Goal: Task Accomplishment & Management: Manage account settings

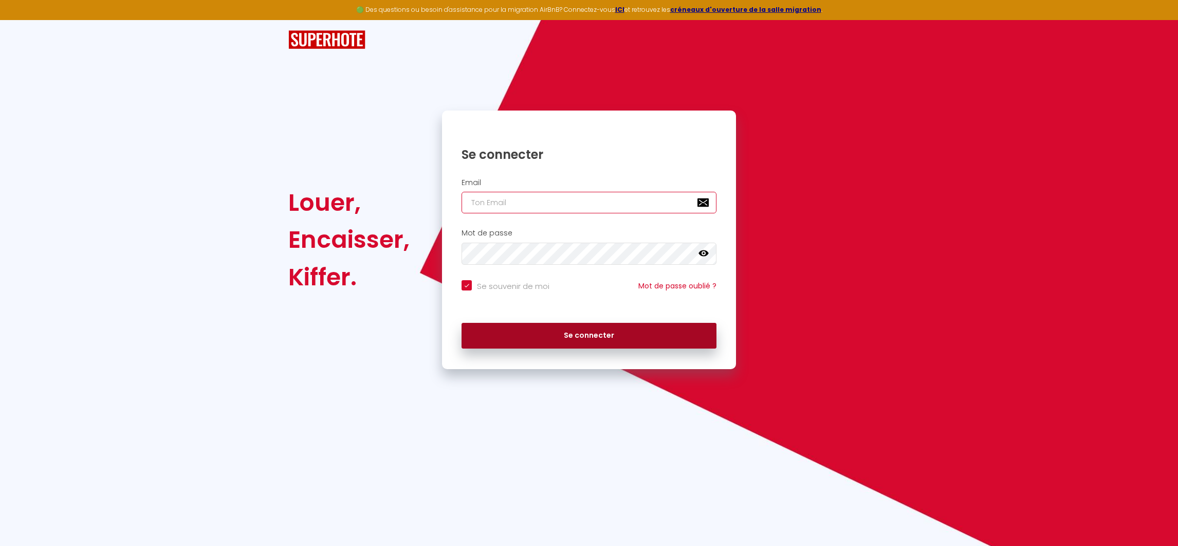
type input "[EMAIL_ADDRESS][DOMAIN_NAME]"
click at [613, 323] on button "Se connecter" at bounding box center [589, 336] width 255 height 26
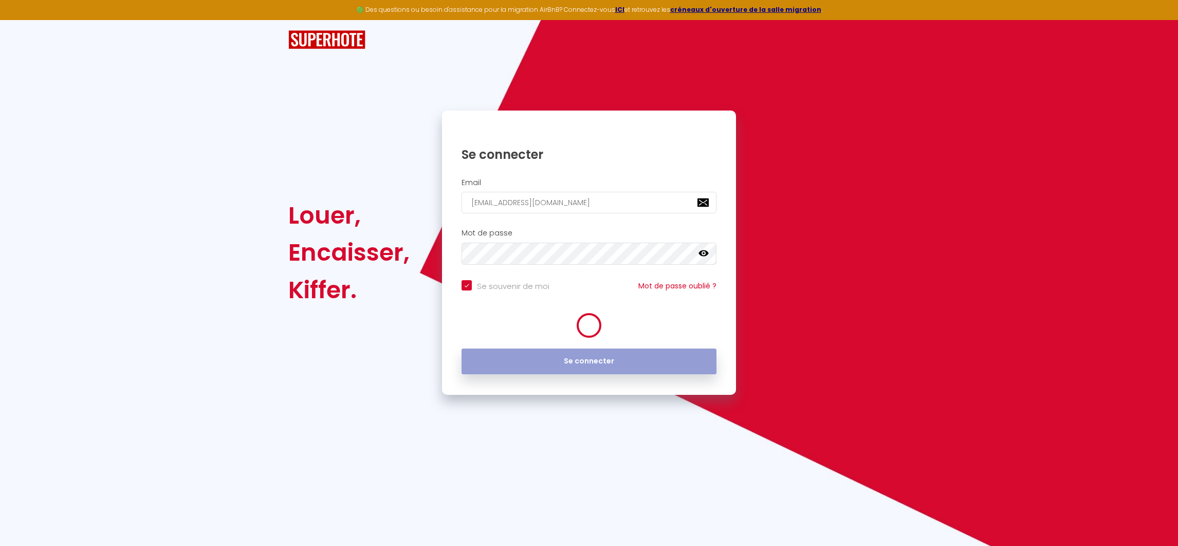
checkbox input "true"
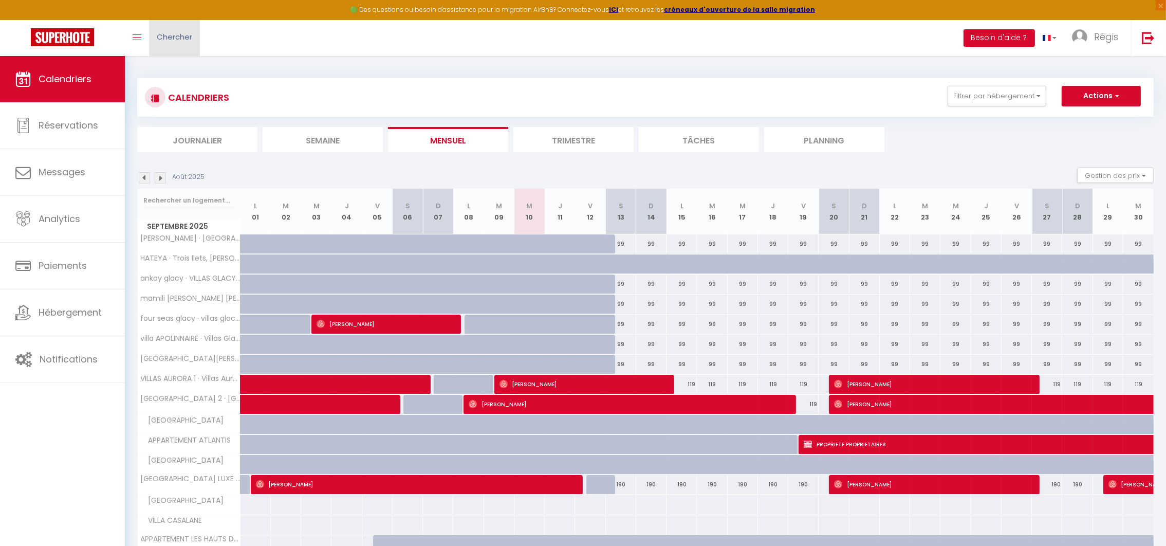
click at [171, 41] on span "Chercher" at bounding box center [174, 36] width 35 height 11
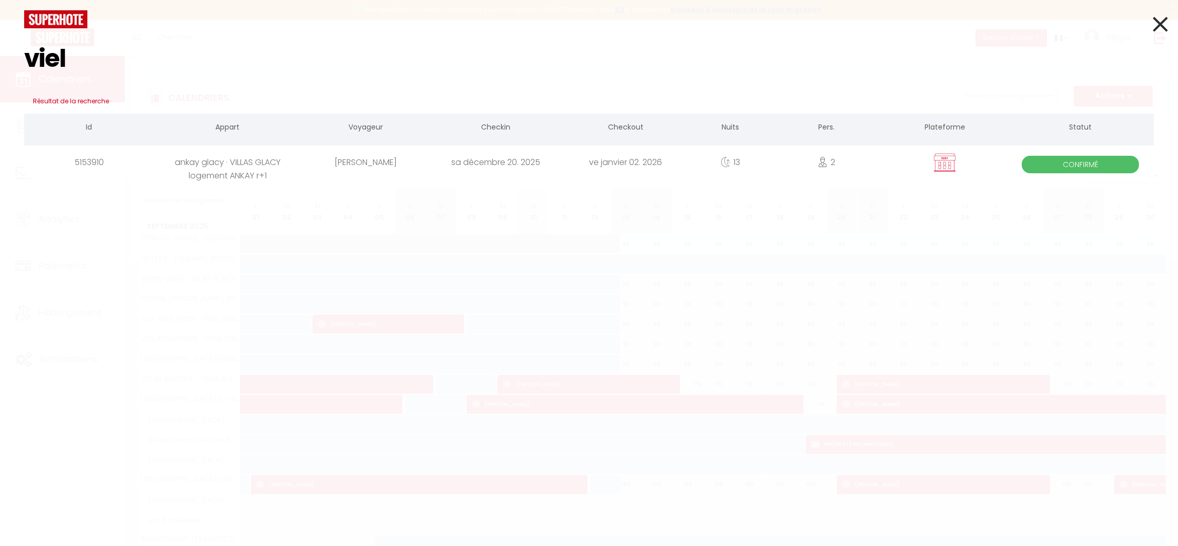
type input "viel"
click at [249, 167] on div "ankay glacy · VILLAS GLACY logement ANKAY r+1" at bounding box center [227, 161] width 147 height 33
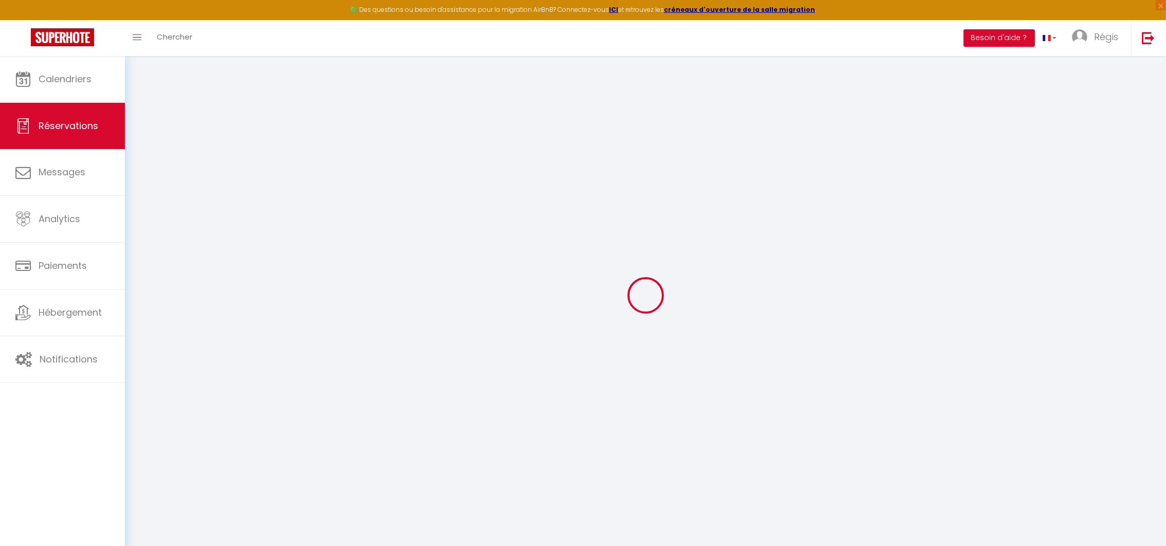
select select
checkbox input "false"
select select
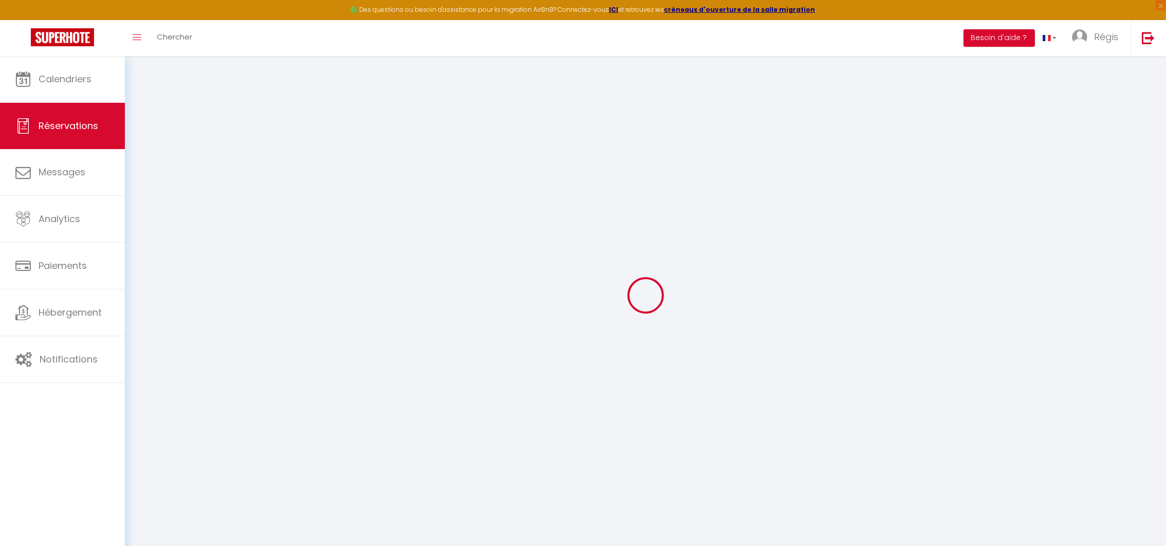
checkbox input "false"
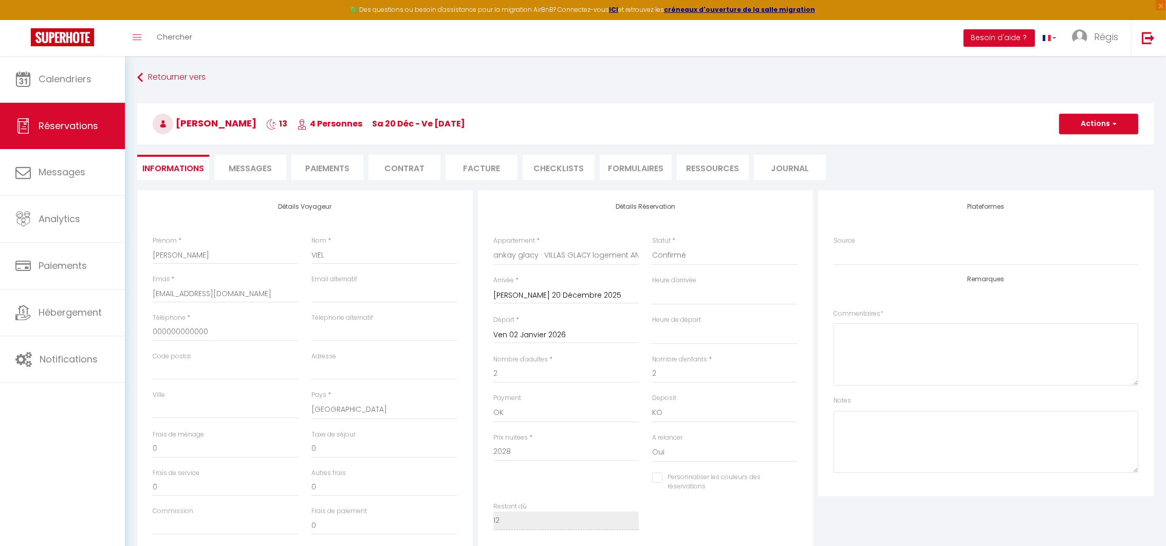
type input "90"
type input "28.8"
select select
checkbox input "false"
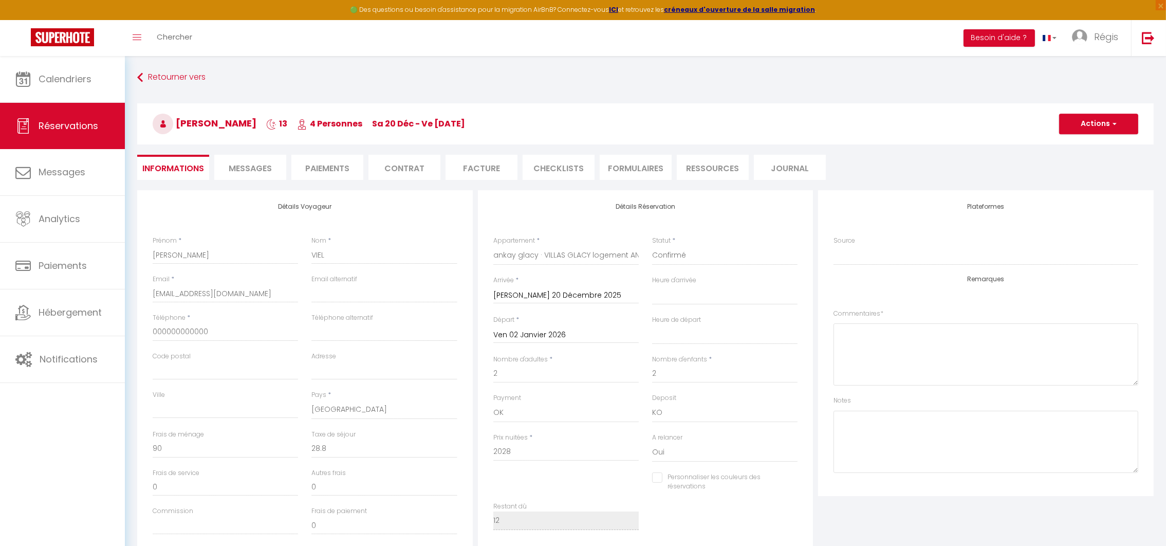
select select
click at [708, 259] on select "Confirmé Non Confirmé [PERSON_NAME] par le voyageur No Show Request" at bounding box center [724, 256] width 145 height 20
select select "5"
click at [652, 246] on select "Confirmé Non Confirmé [PERSON_NAME] par le voyageur No Show Request" at bounding box center [724, 256] width 145 height 20
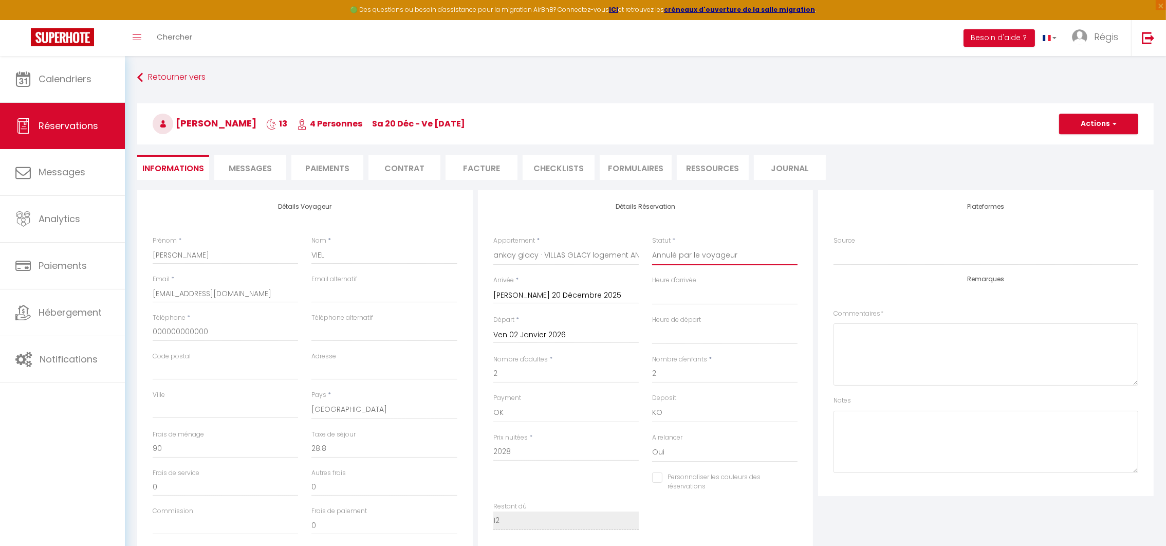
select select
checkbox input "false"
click at [852, 334] on textarea at bounding box center [986, 354] width 305 height 62
type textarea "annulé par le voyageur"
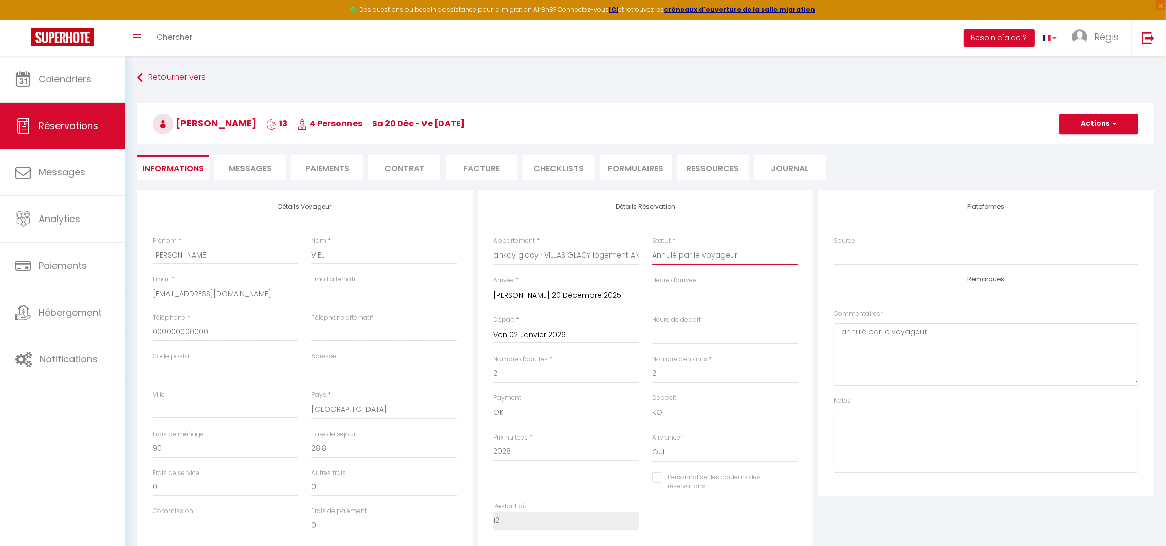
click at [744, 255] on select "Confirmé Non Confirmé [PERSON_NAME] par le voyageur No Show Request" at bounding box center [724, 256] width 145 height 20
select select "3"
click at [652, 246] on select "Confirmé Non Confirmé [PERSON_NAME] par le voyageur No Show Request" at bounding box center [724, 256] width 145 height 20
select select
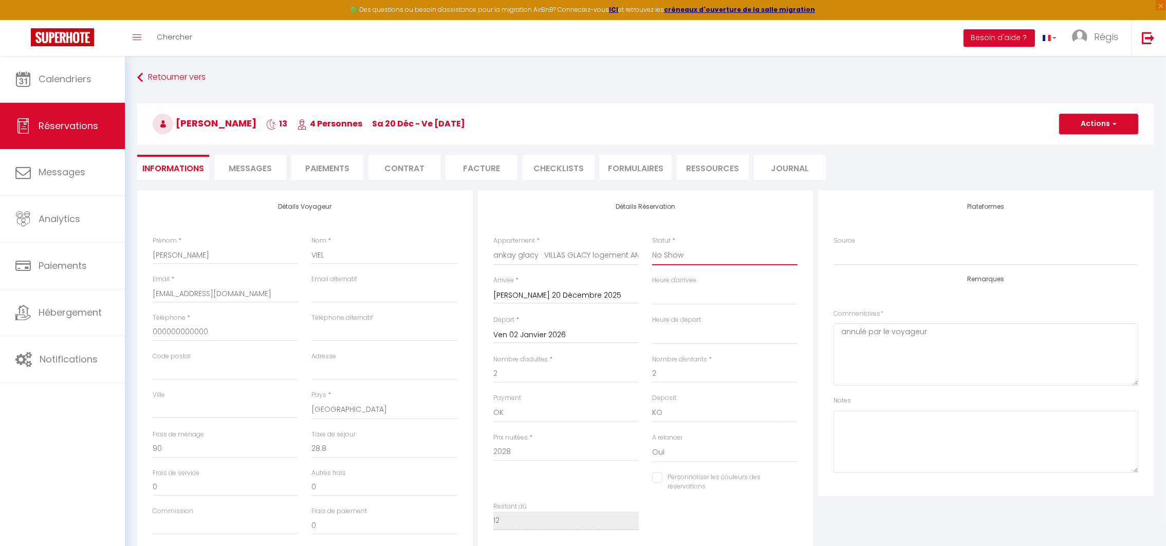
checkbox input "false"
click at [1084, 118] on button "Actions" at bounding box center [1098, 124] width 79 height 21
click at [1068, 144] on link "Enregistrer" at bounding box center [1088, 146] width 81 height 13
